Goal: Task Accomplishment & Management: Use online tool/utility

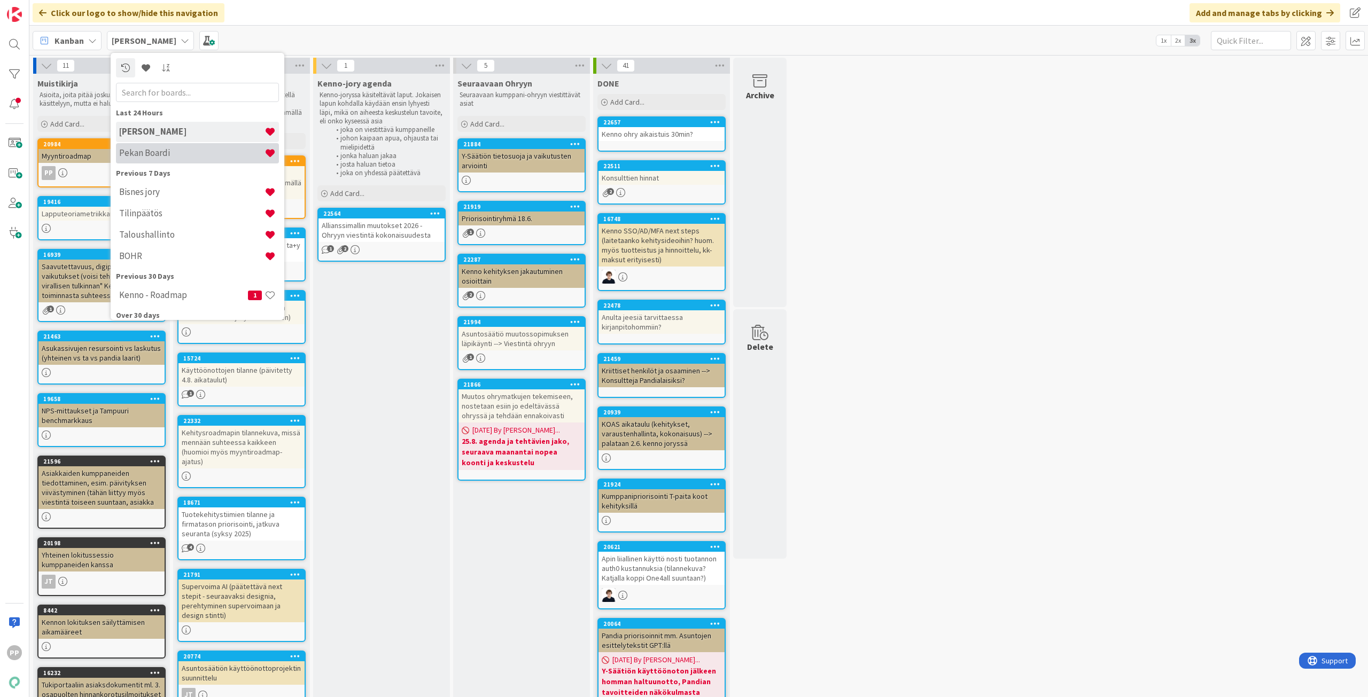
click at [167, 154] on h4 "Pekan Boardi" at bounding box center [191, 152] width 145 height 11
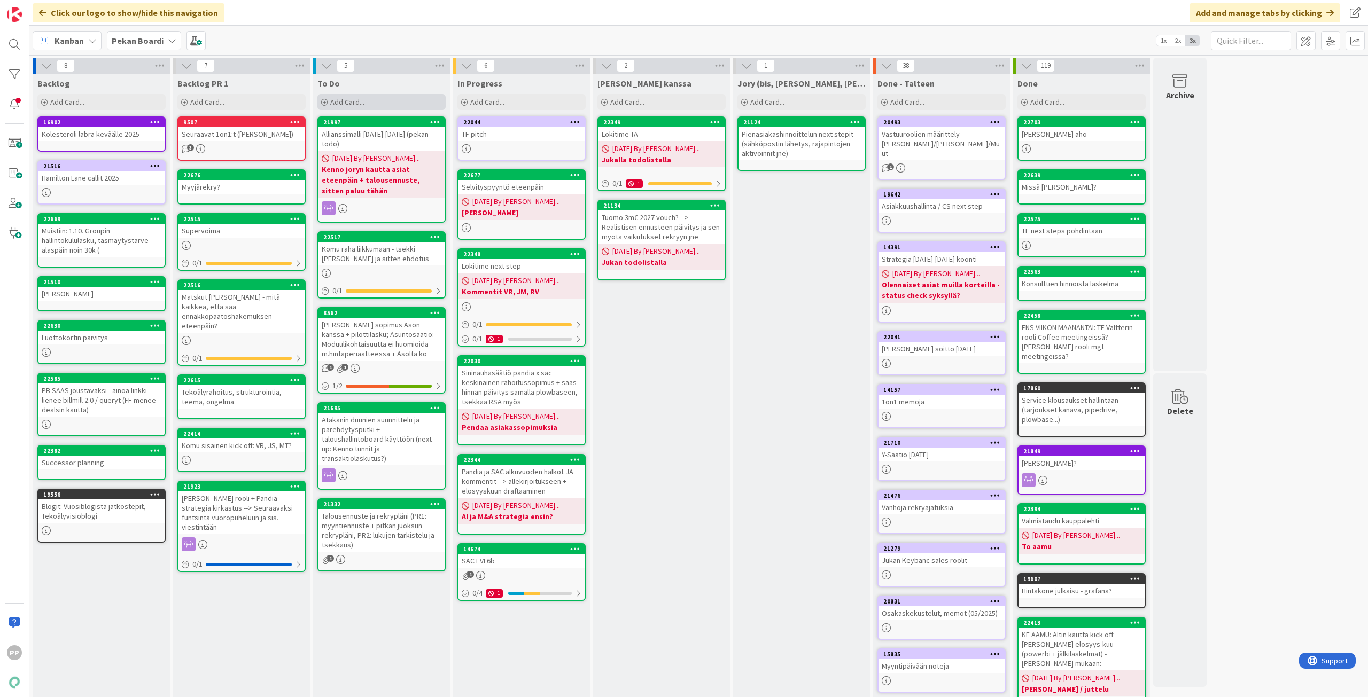
click at [363, 104] on span "Add Card..." at bounding box center [347, 102] width 34 height 10
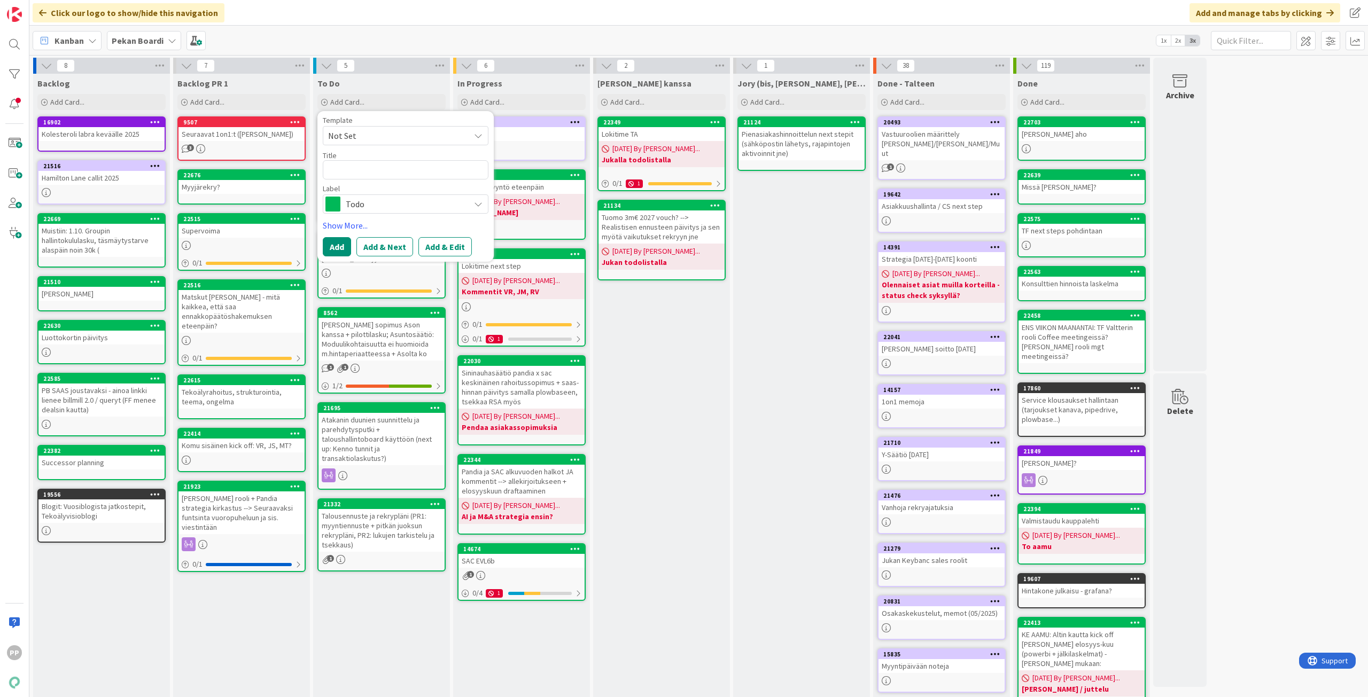
click at [352, 33] on div "Kanban Pekan Boardi 1x 2x 3x" at bounding box center [698, 40] width 1338 height 29
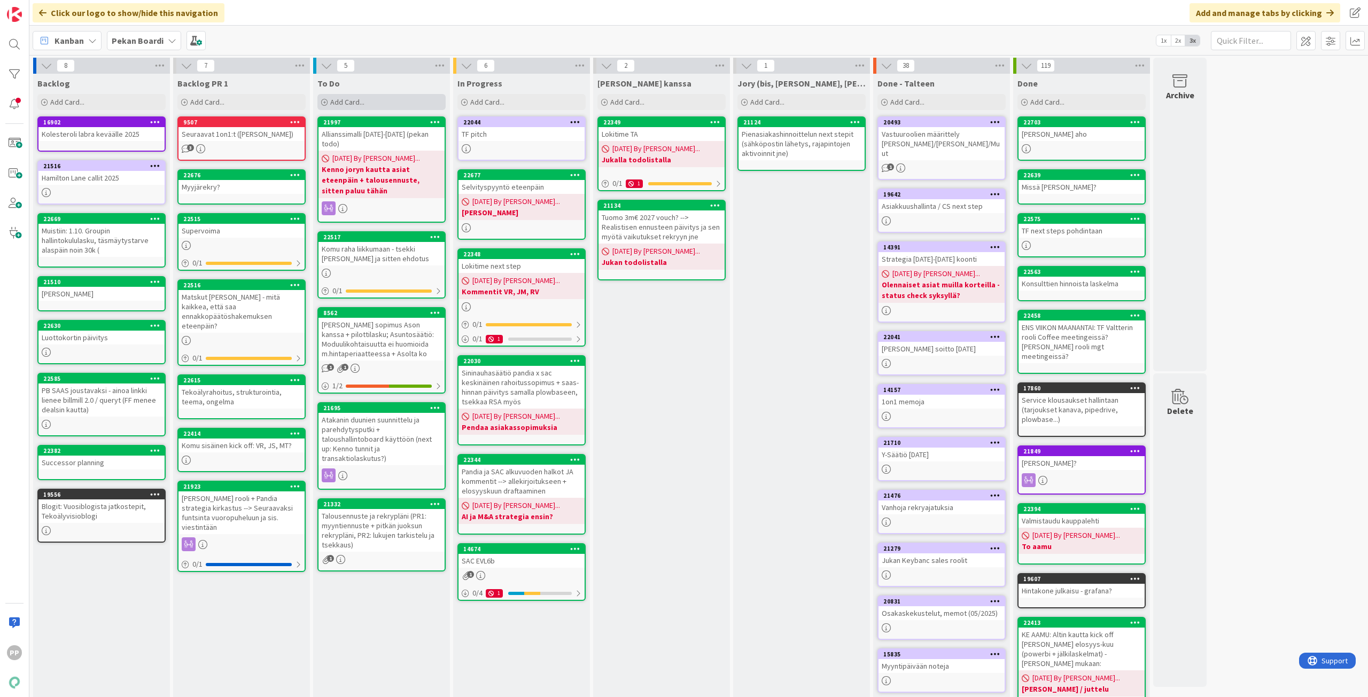
click at [360, 103] on span "Add Card..." at bounding box center [347, 102] width 34 height 10
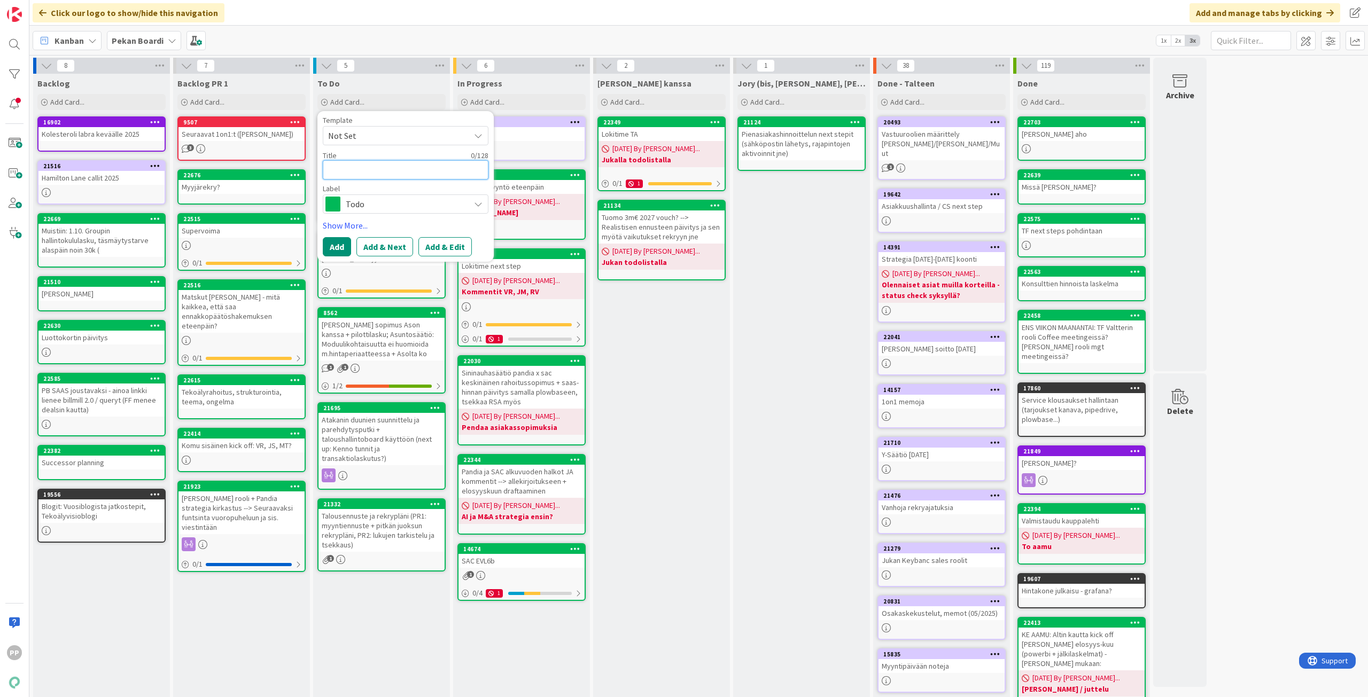
type textarea "x"
type textarea "T"
type textarea "x"
type textarea "TF"
type textarea "x"
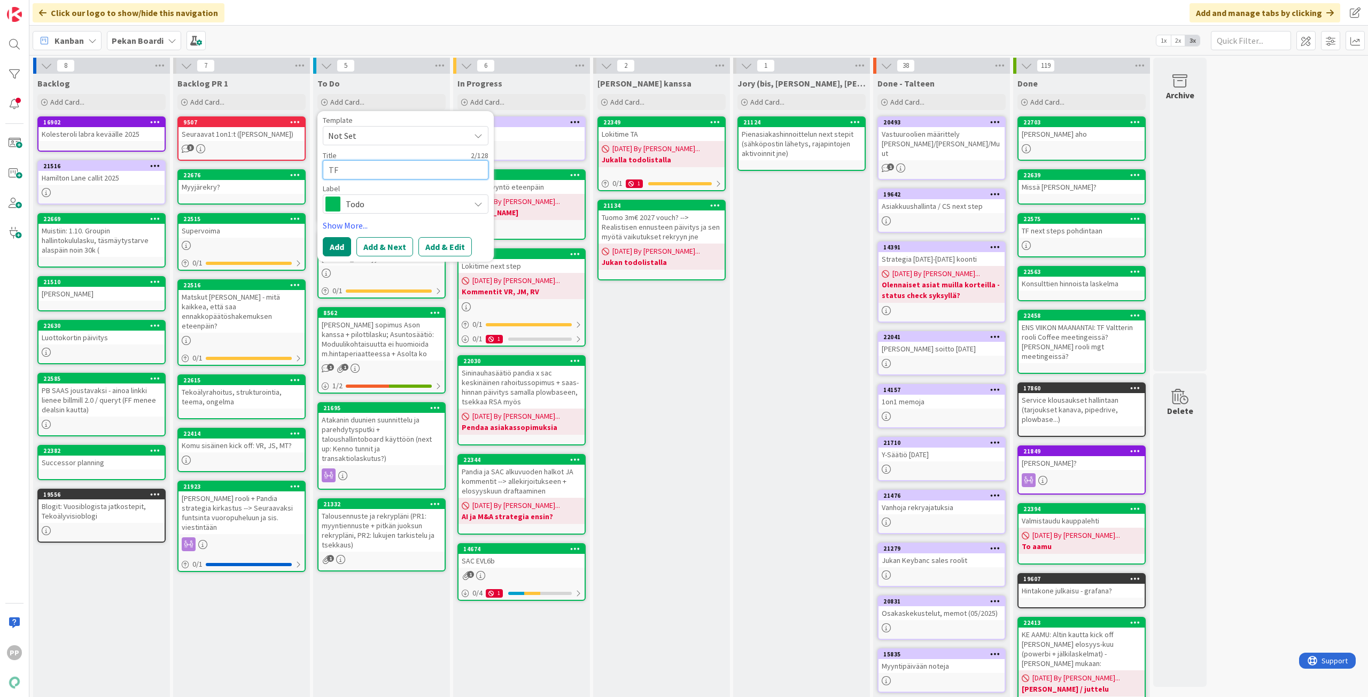
type textarea "TF"
type textarea "x"
type textarea "TF n"
type textarea "x"
type textarea "TF ne"
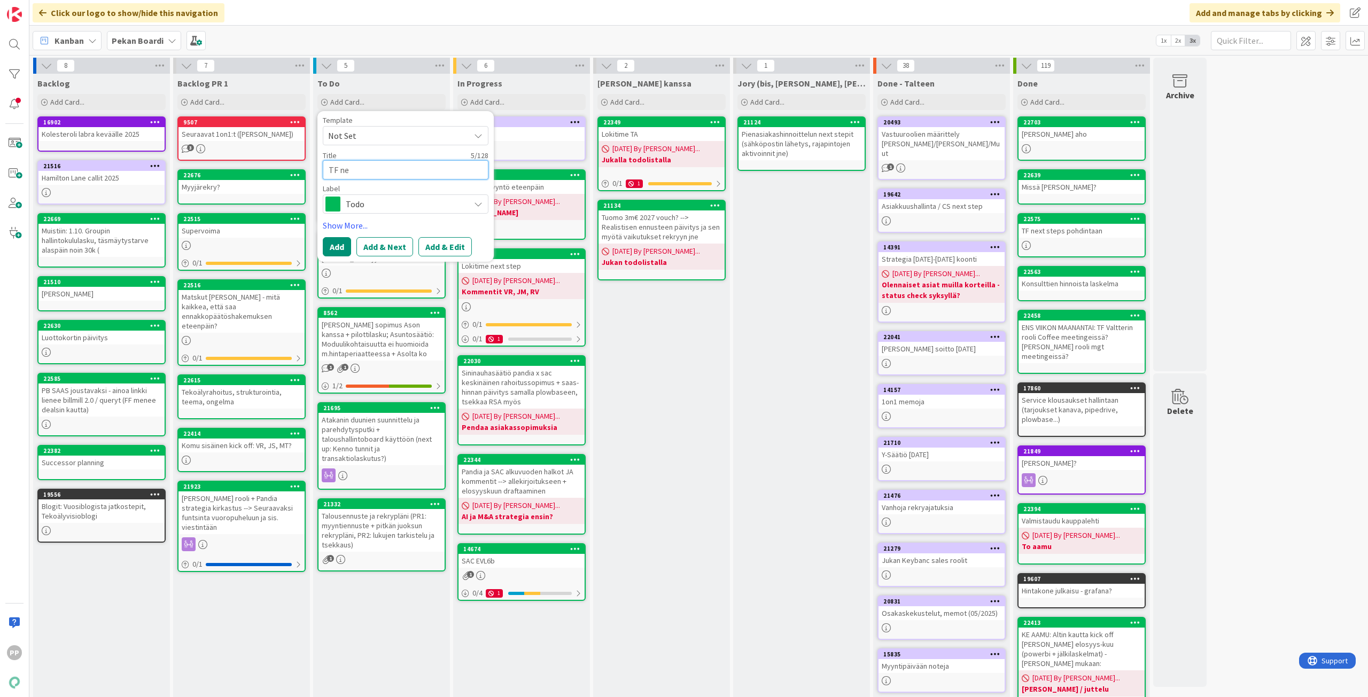
type textarea "x"
type textarea "TF nex"
type textarea "x"
type textarea "TF next"
type textarea "x"
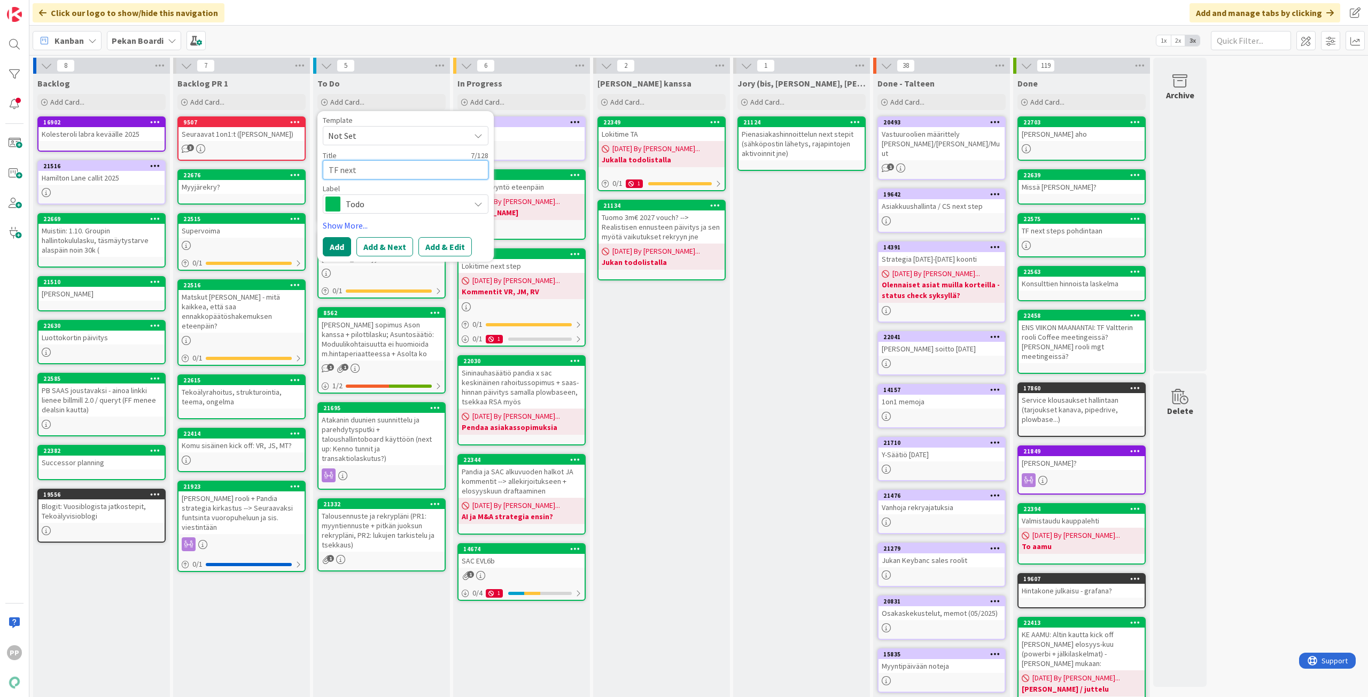
type textarea "TF next"
type textarea "x"
type textarea "TF next s"
type textarea "x"
type textarea "TF next st"
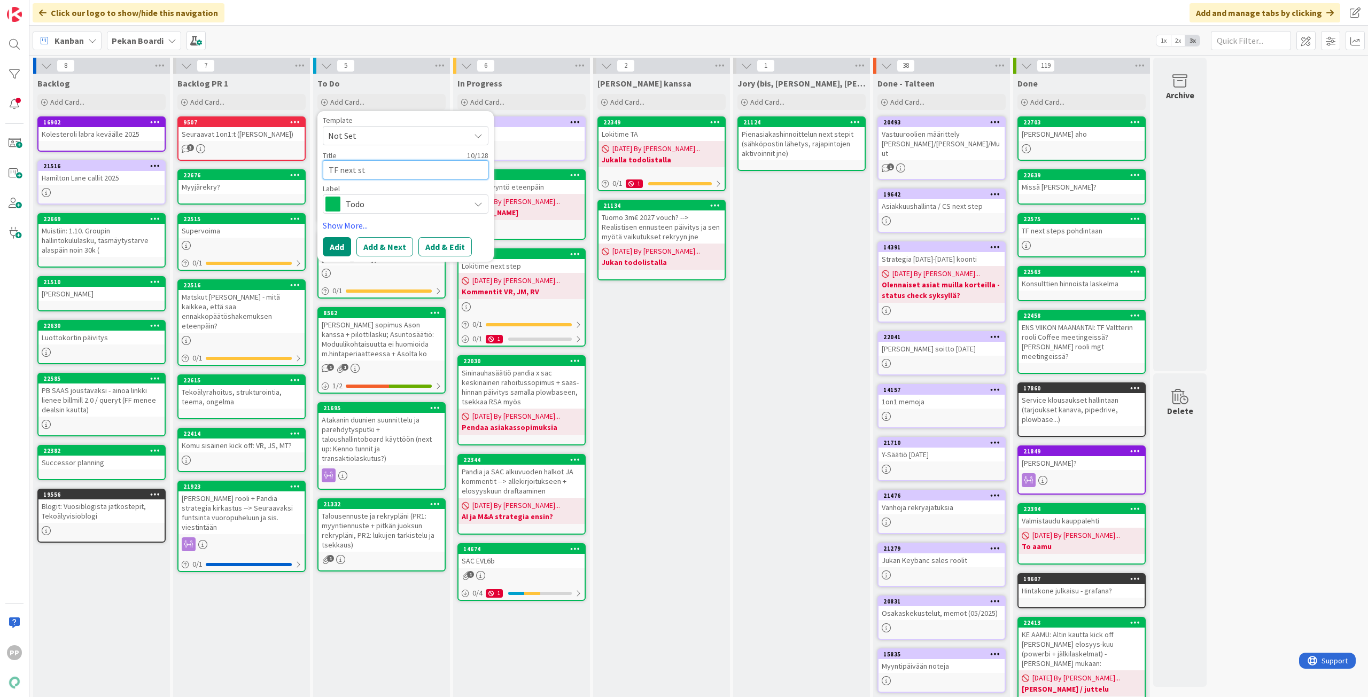
type textarea "x"
type textarea "TF next ste"
type textarea "x"
type textarea "TF next step"
type textarea "x"
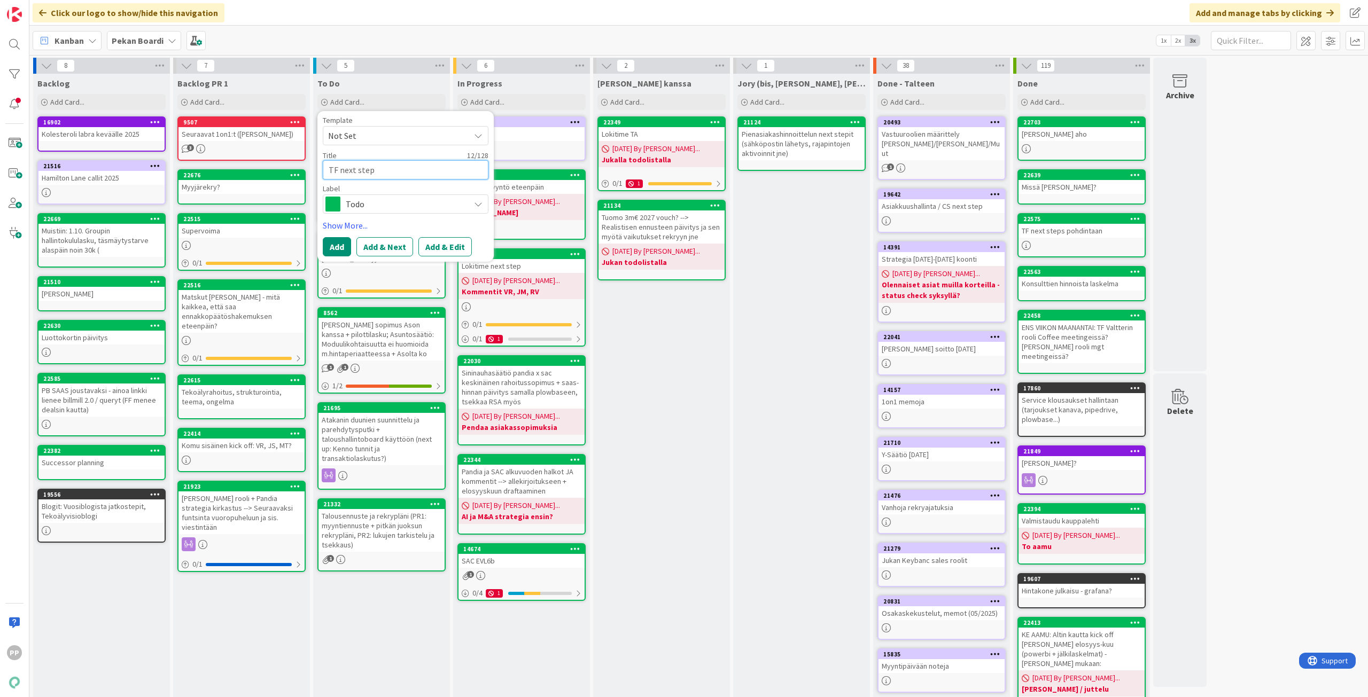
type textarea "TF next steps"
type textarea "x"
type textarea "TF next steps"
type textarea "x"
type textarea "TF next steps 1"
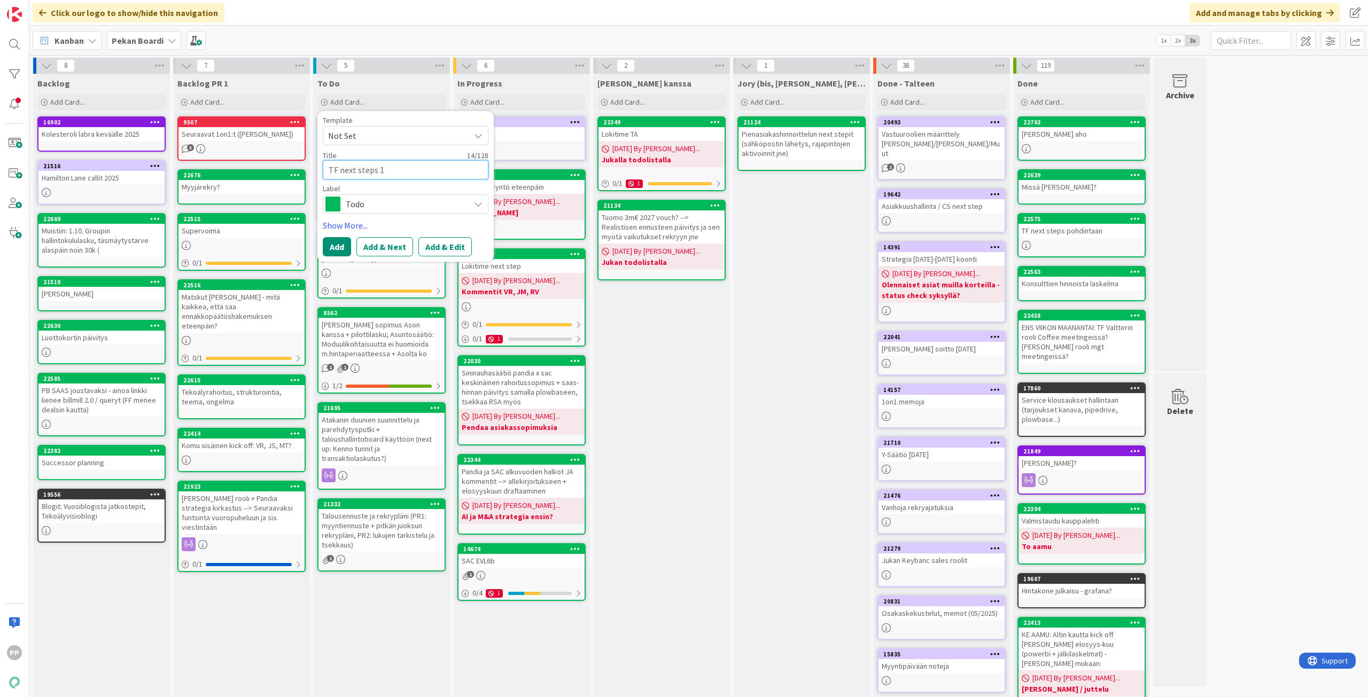
type textarea "x"
type textarea "TF next steps 18"
type textarea "x"
type textarea "TF next steps 18."
type textarea "x"
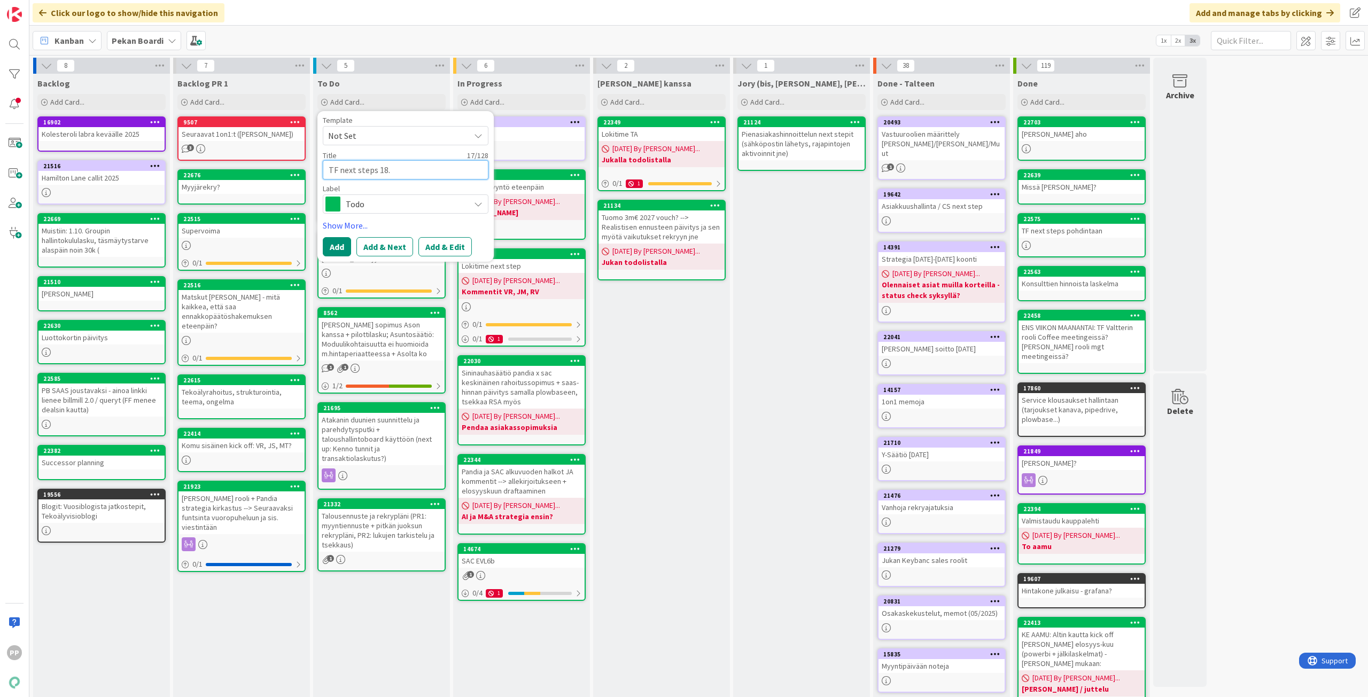
type textarea "TF next steps 18.8"
type textarea "x"
type textarea "TF next steps 18.8."
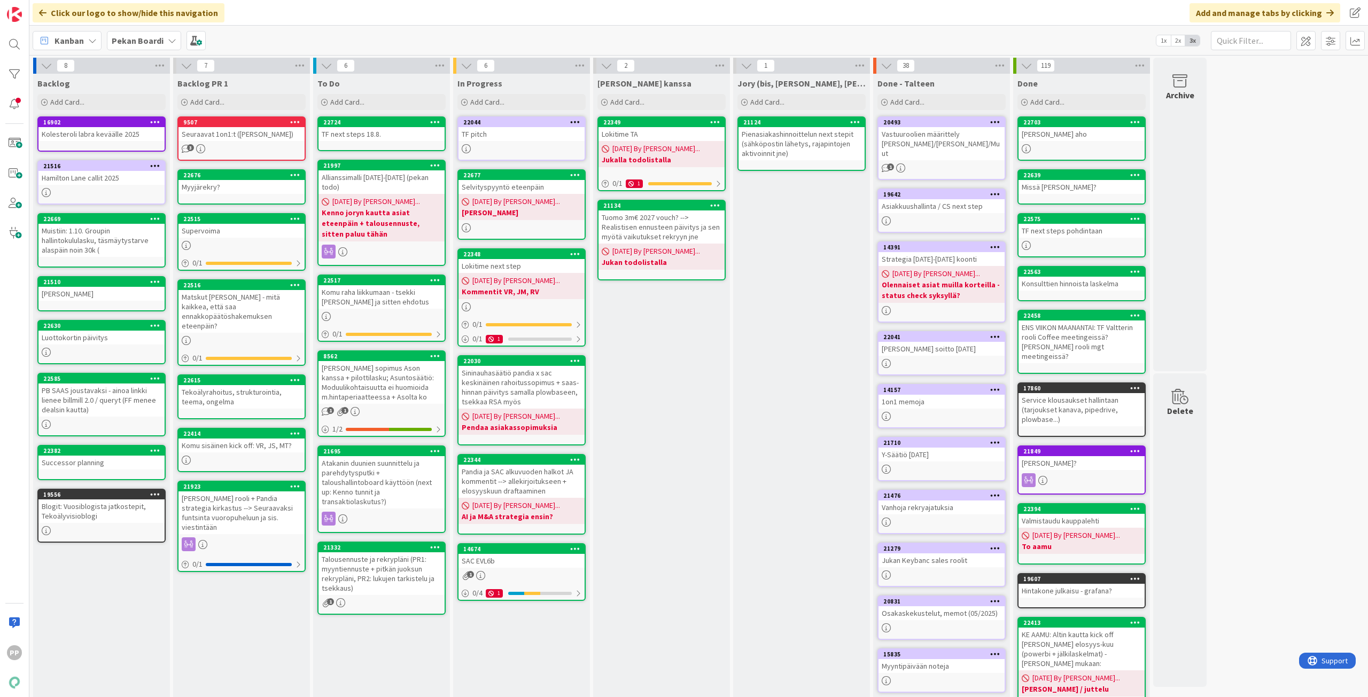
click at [370, 143] on link "22724 TF next steps 18.8." at bounding box center [381, 133] width 128 height 35
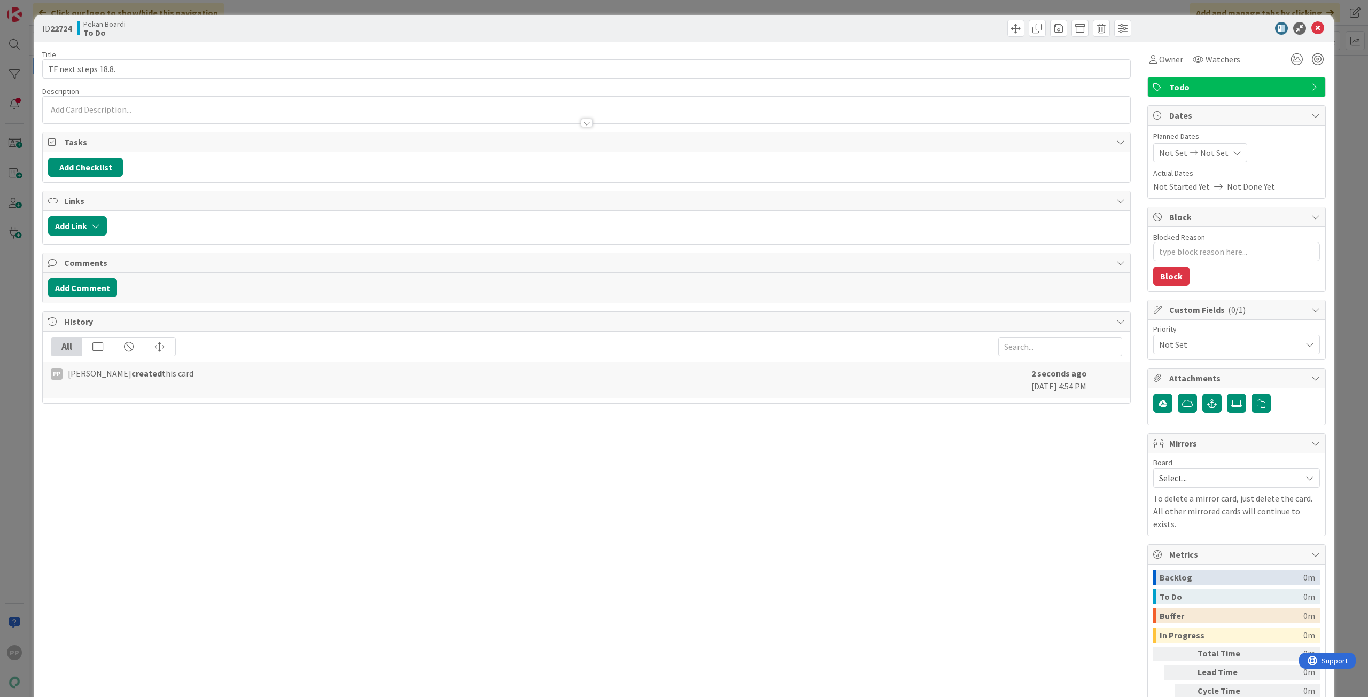
click at [223, 120] on div at bounding box center [586, 117] width 1087 height 11
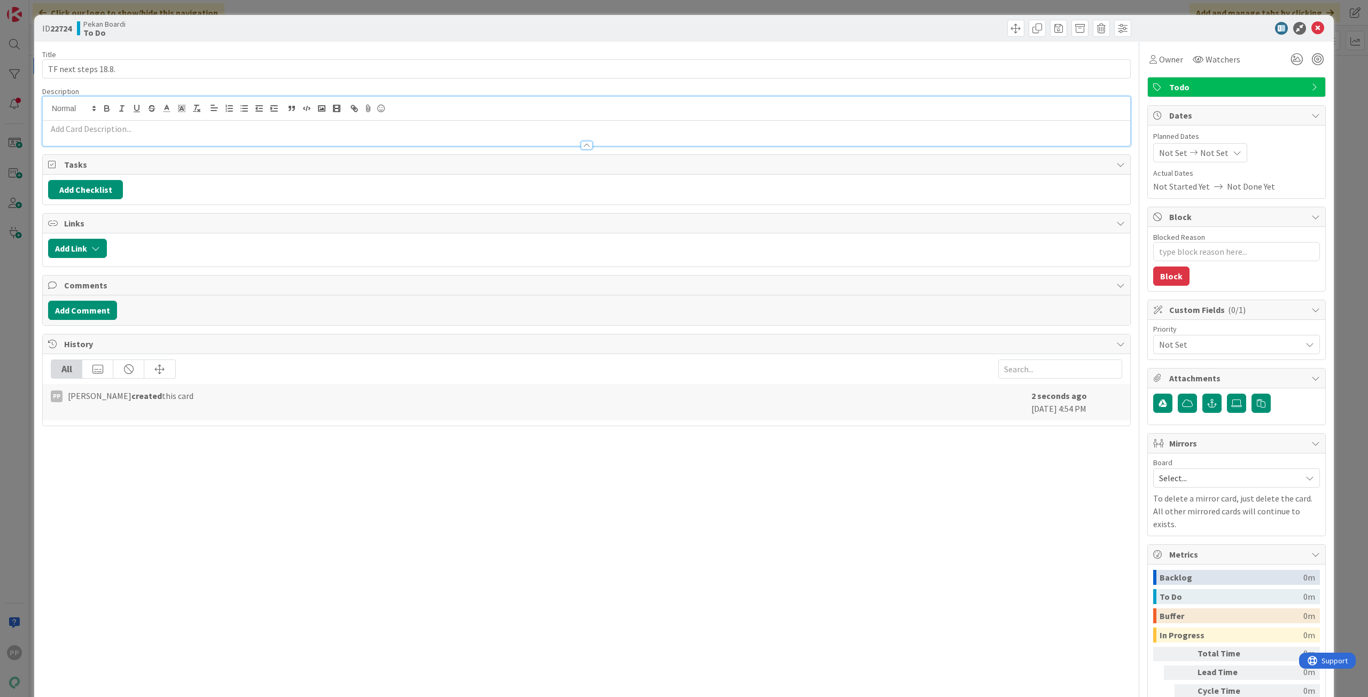
click at [137, 133] on p at bounding box center [586, 129] width 1077 height 12
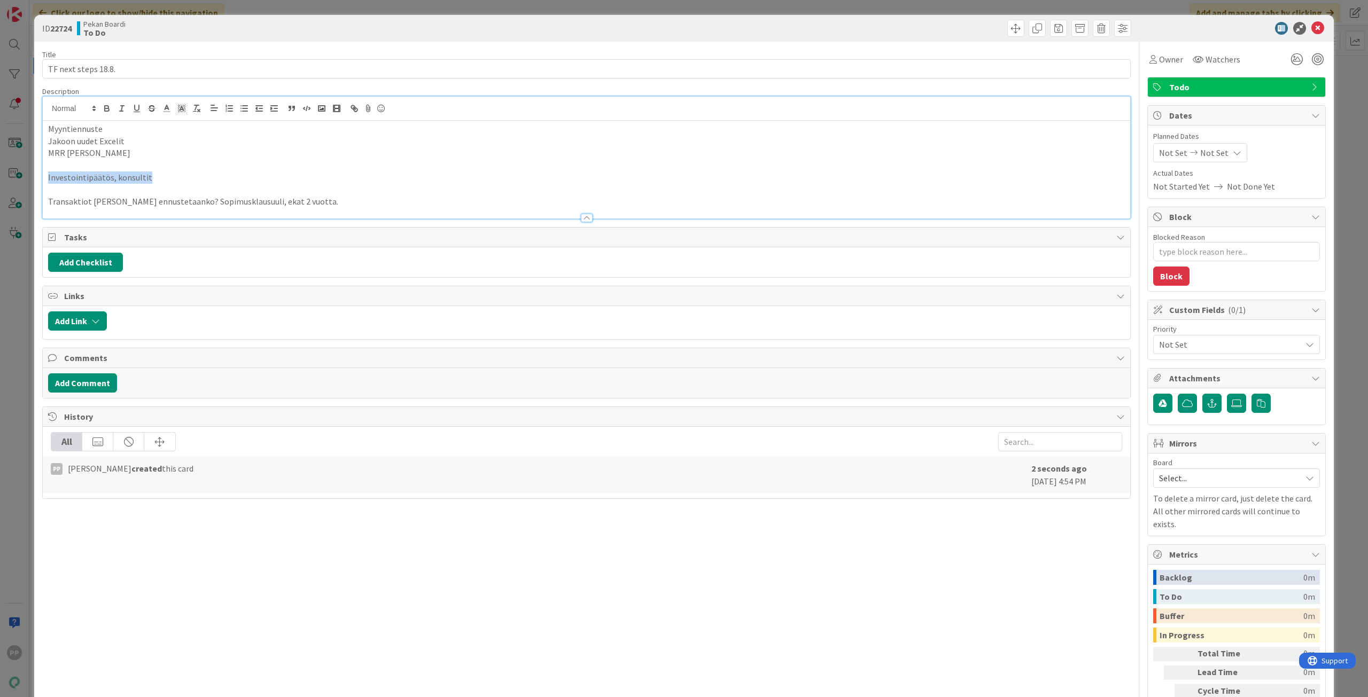
drag, startPoint x: 149, startPoint y: 180, endPoint x: -6, endPoint y: 181, distance: 155.5
click at [0, 181] on html "PP Click our logo to show/hide this navigation Add and manage tabs by clicking …" at bounding box center [684, 348] width 1368 height 697
paste div
type textarea "x"
click at [291, 179] on p "Transaktiot [PERSON_NAME] ennustetaanko? Sopimusklausuuli, ekat 2 vuotta." at bounding box center [586, 178] width 1077 height 12
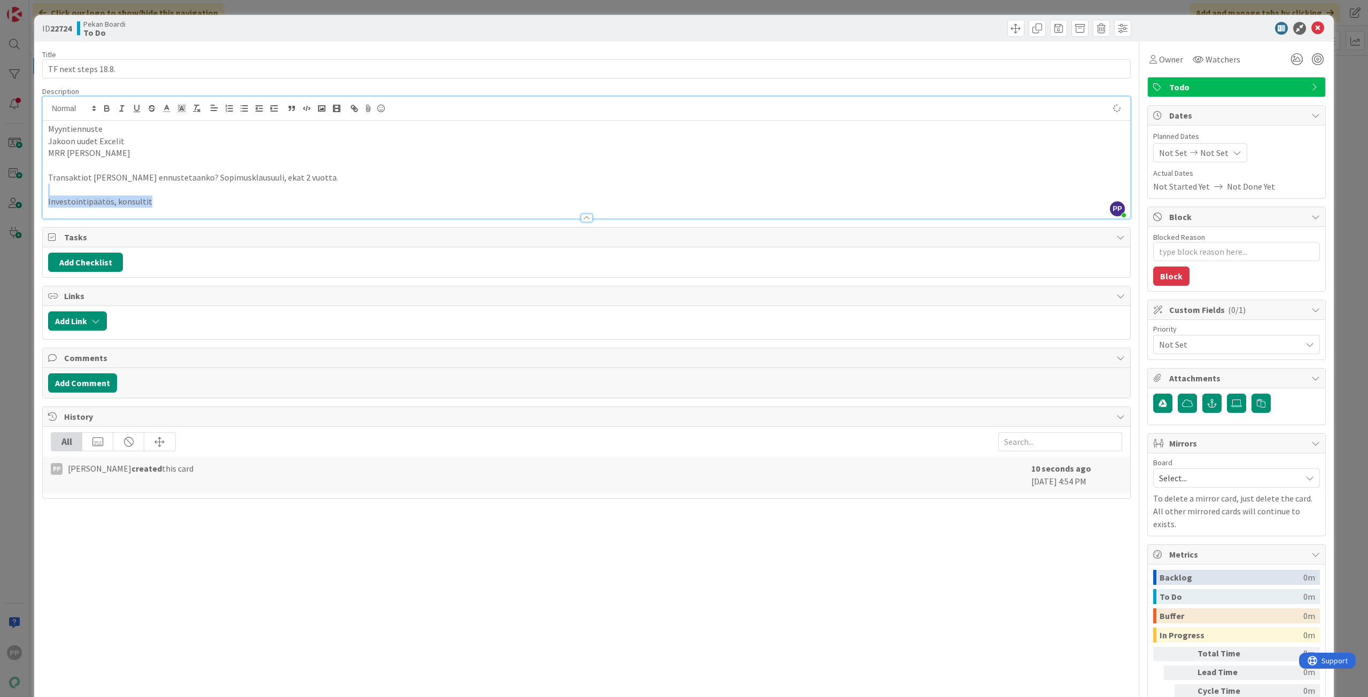
drag, startPoint x: 275, startPoint y: 205, endPoint x: 21, endPoint y: 189, distance: 254.3
click at [21, 189] on div "ID 22724 Pekan Boardi To Do Title 19 / 128 TF next steps 18.8. Description PP […" at bounding box center [684, 348] width 1368 height 697
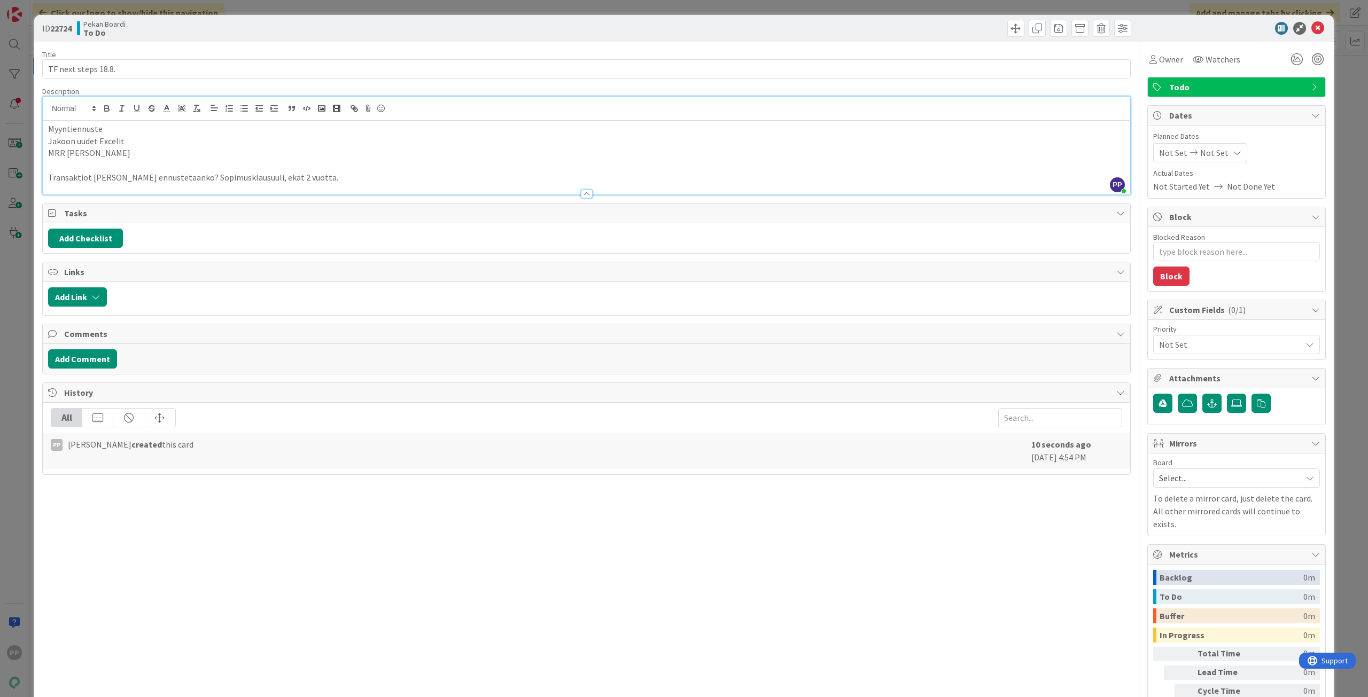
click at [47, 167] on div "Myyntiennuste Jakoon uudet Excelit MRR fina Transaktiot kate ennustetaanko? Sop…" at bounding box center [586, 158] width 1087 height 74
type textarea "x"
click at [365, 86] on div "Title 19 / 128 TF next steps 18.8. Description PP [PERSON_NAME] just joined Myy…" at bounding box center [586, 394] width 1088 height 705
click at [369, 43] on div "Title 19 / 128 TF next steps 18.8. Description PP [PERSON_NAME] just joined Myy…" at bounding box center [586, 394] width 1088 height 705
click at [373, 10] on div "ID 22724 Pekan Boardi To Do Title 19 / 128 TF next steps 18.8. Description PP […" at bounding box center [684, 348] width 1368 height 697
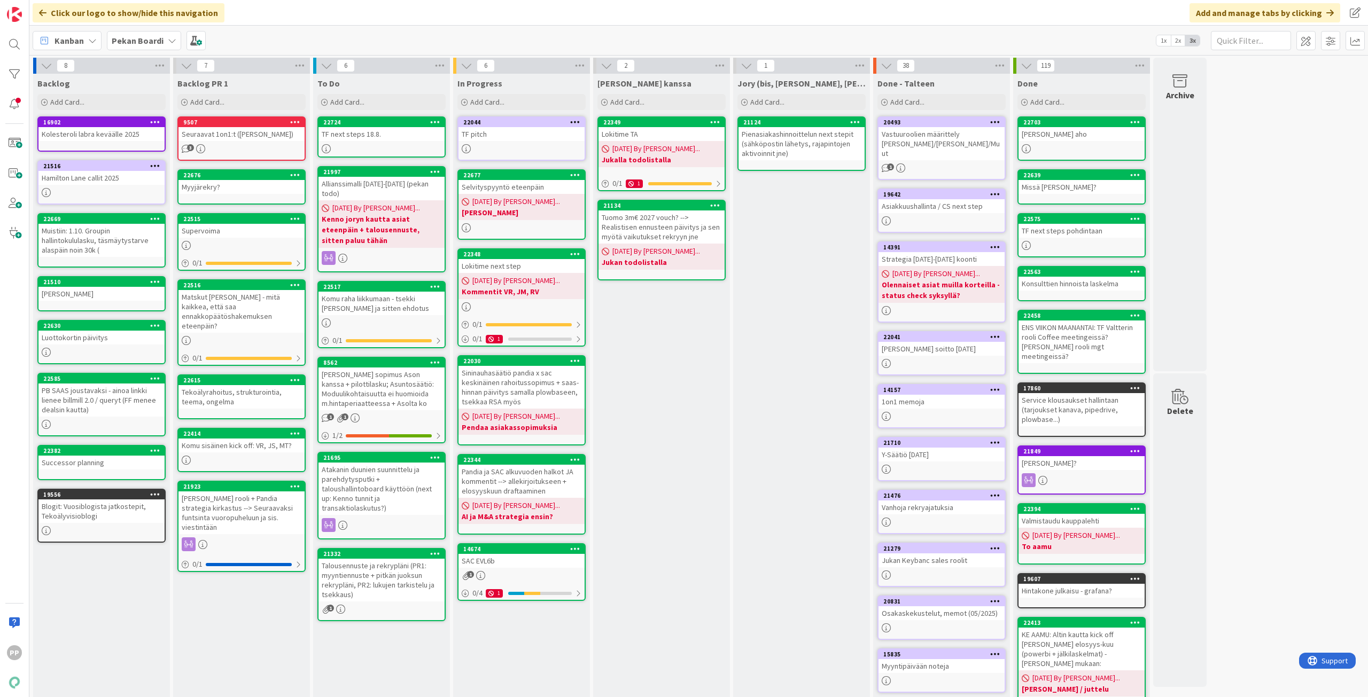
click at [698, 390] on div "[PERSON_NAME] kanssa Add Card... 22349 Lokitime TA [DATE] By [PERSON_NAME]... J…" at bounding box center [661, 415] width 137 height 682
click at [712, 378] on div "[PERSON_NAME] kanssa Add Card... 22349 Lokitime TA [DATE] By [PERSON_NAME]... J…" at bounding box center [661, 415] width 137 height 682
